Goal: Find specific page/section: Find specific page/section

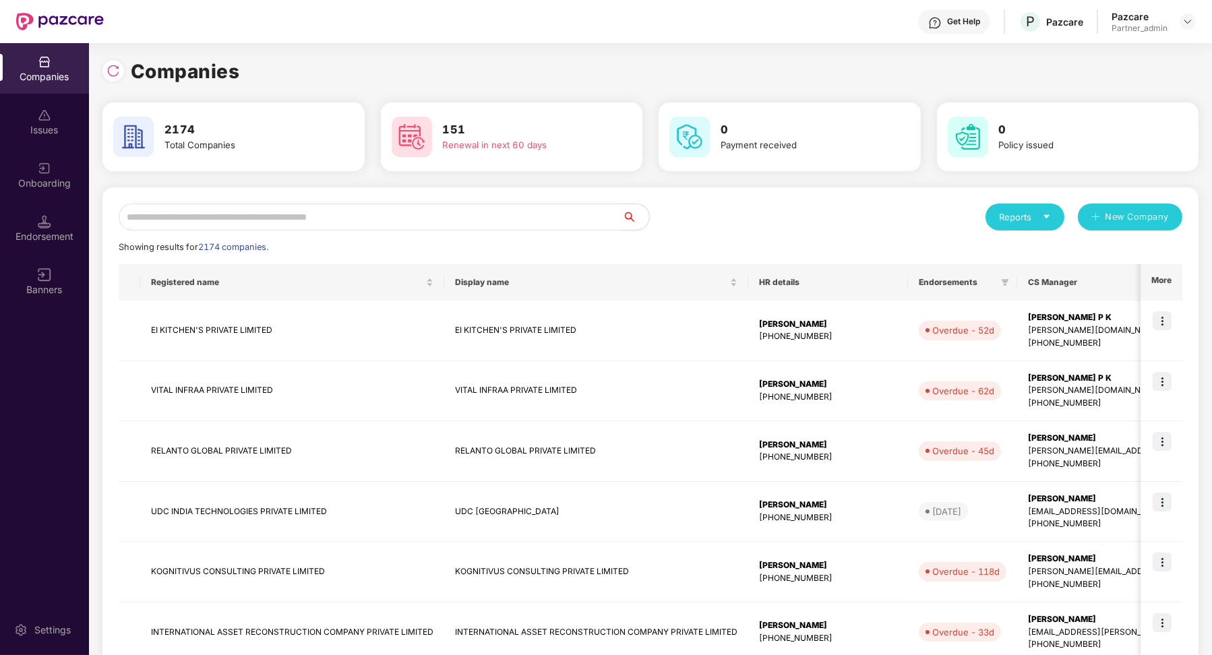
click at [480, 233] on div "Reports New Company Showing results for 2174 companies. Registered name Display…" at bounding box center [651, 578] width 1064 height 749
click at [450, 235] on div "Reports New Company Showing results for 2174 companies. Registered name Display…" at bounding box center [651, 578] width 1064 height 749
click at [437, 222] on input "text" at bounding box center [371, 217] width 504 height 27
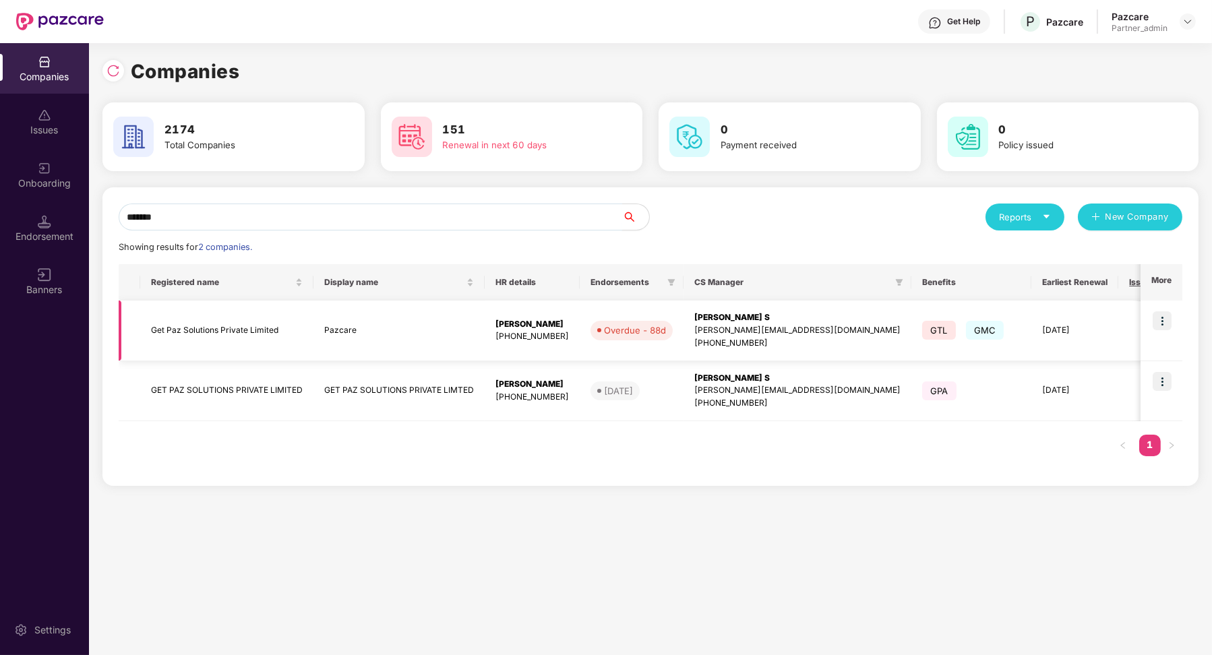
type input "*******"
click at [1119, 337] on td "12" at bounding box center [1148, 331] width 58 height 61
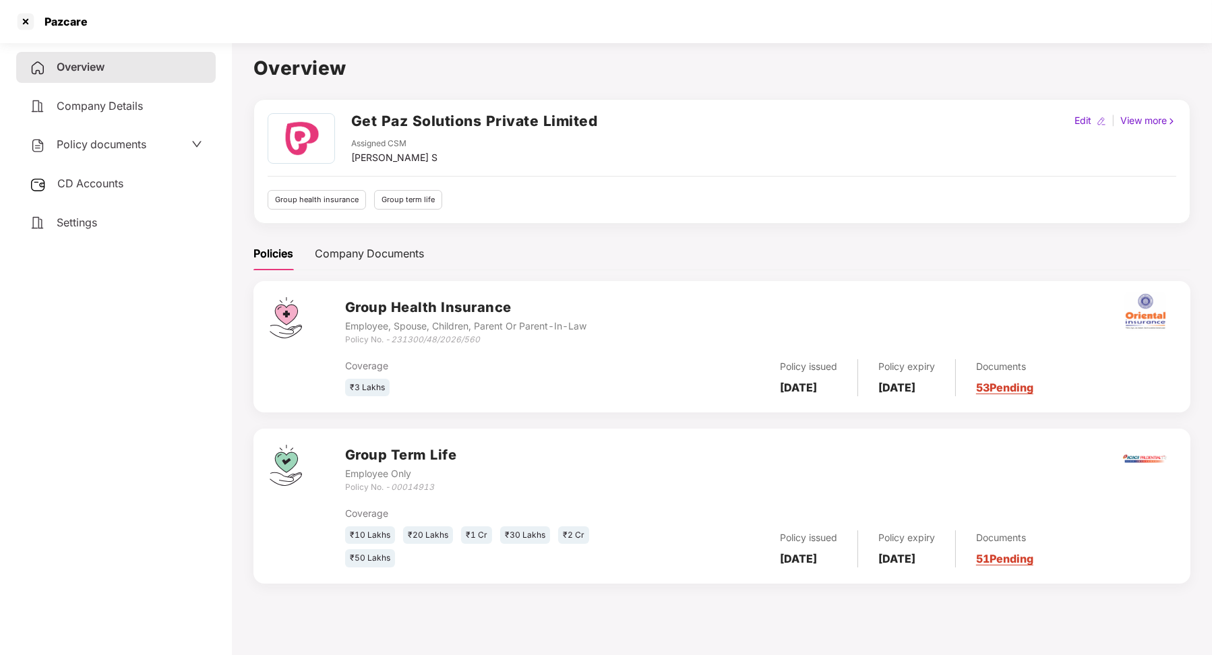
click at [133, 173] on div "CD Accounts" at bounding box center [116, 184] width 200 height 31
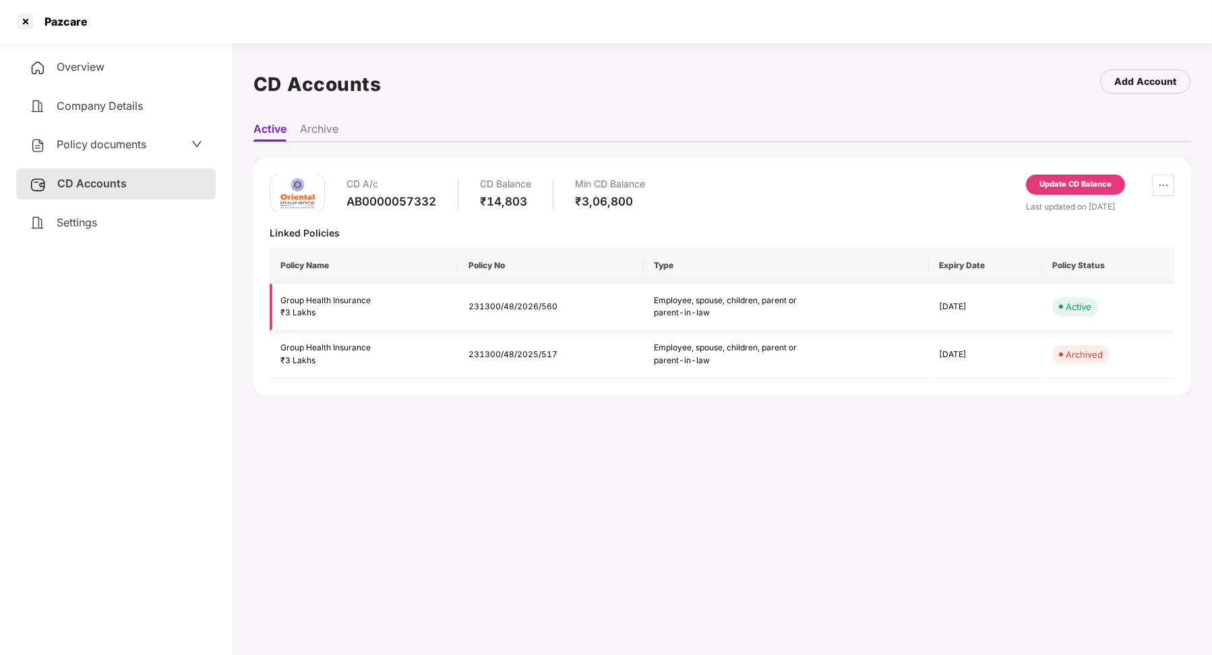
click at [348, 305] on div "Group Health Insurance" at bounding box center [364, 301] width 167 height 13
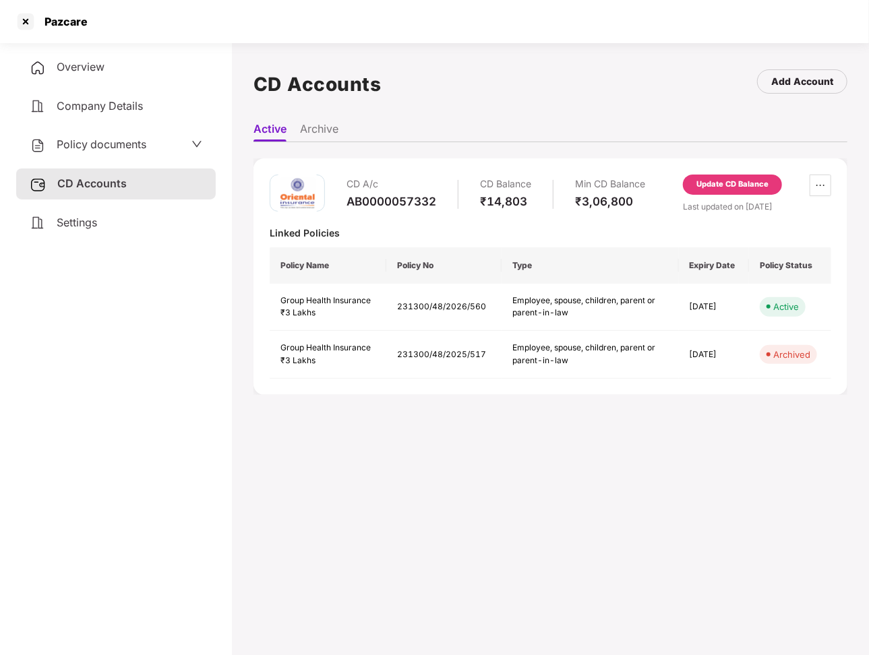
click at [90, 216] on span "Settings" at bounding box center [77, 222] width 40 height 13
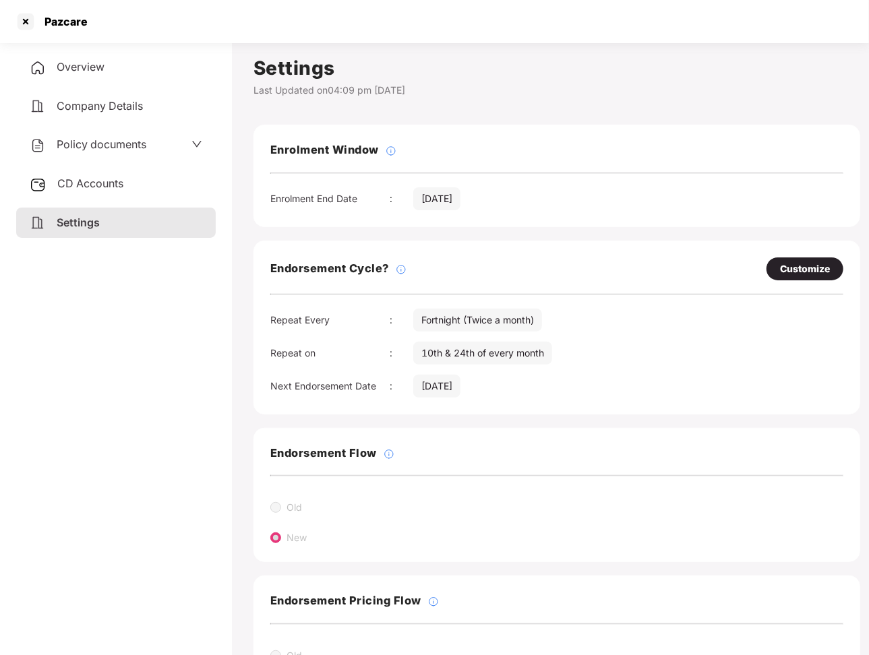
click at [129, 195] on div "CD Accounts" at bounding box center [116, 184] width 200 height 31
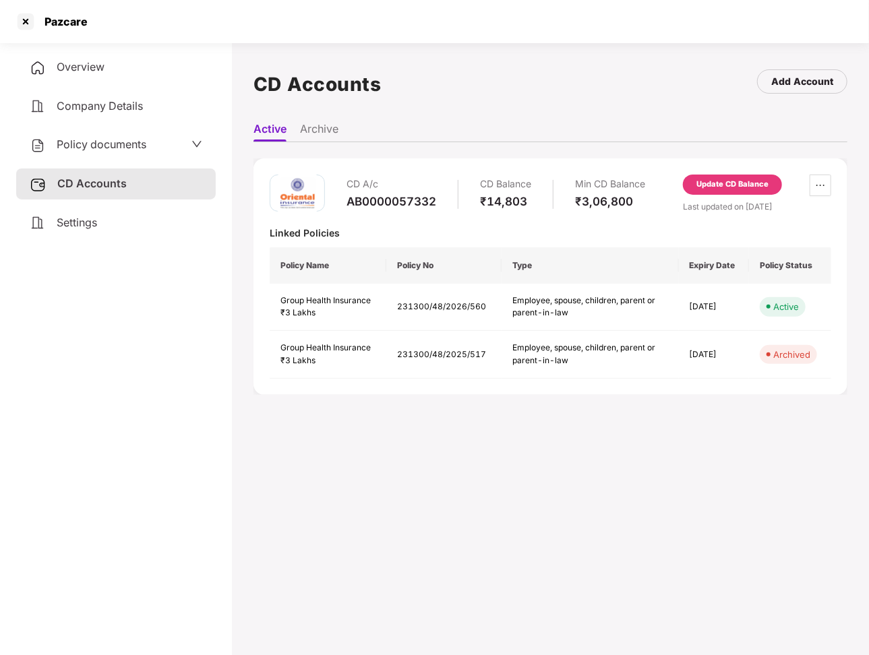
click at [321, 130] on li "Archive" at bounding box center [319, 132] width 38 height 20
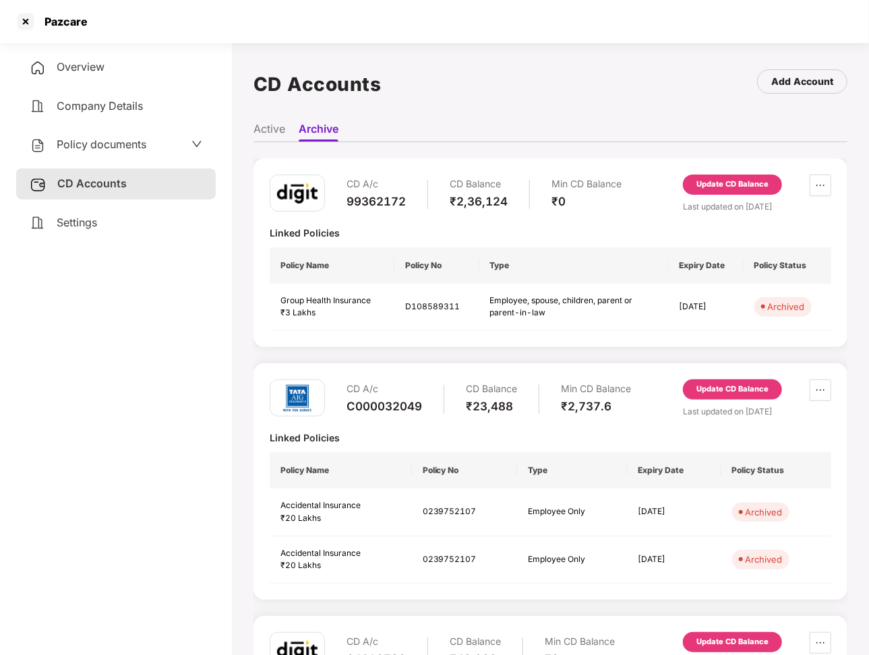
click at [266, 127] on li "Active" at bounding box center [270, 132] width 32 height 20
